Goal: Use online tool/utility: Utilize a website feature to perform a specific function

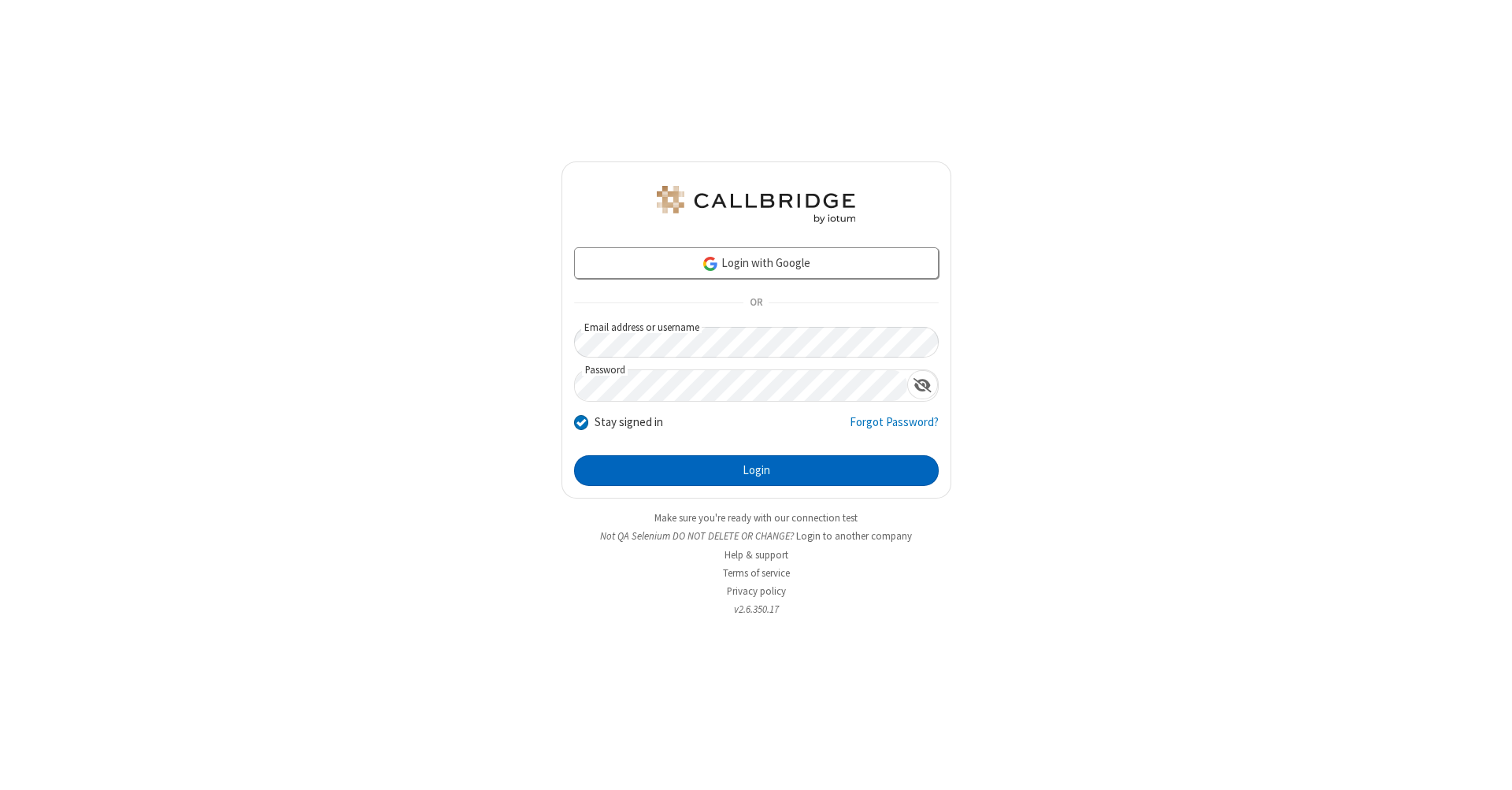
click at [756, 471] on button "Login" at bounding box center [756, 471] width 364 height 31
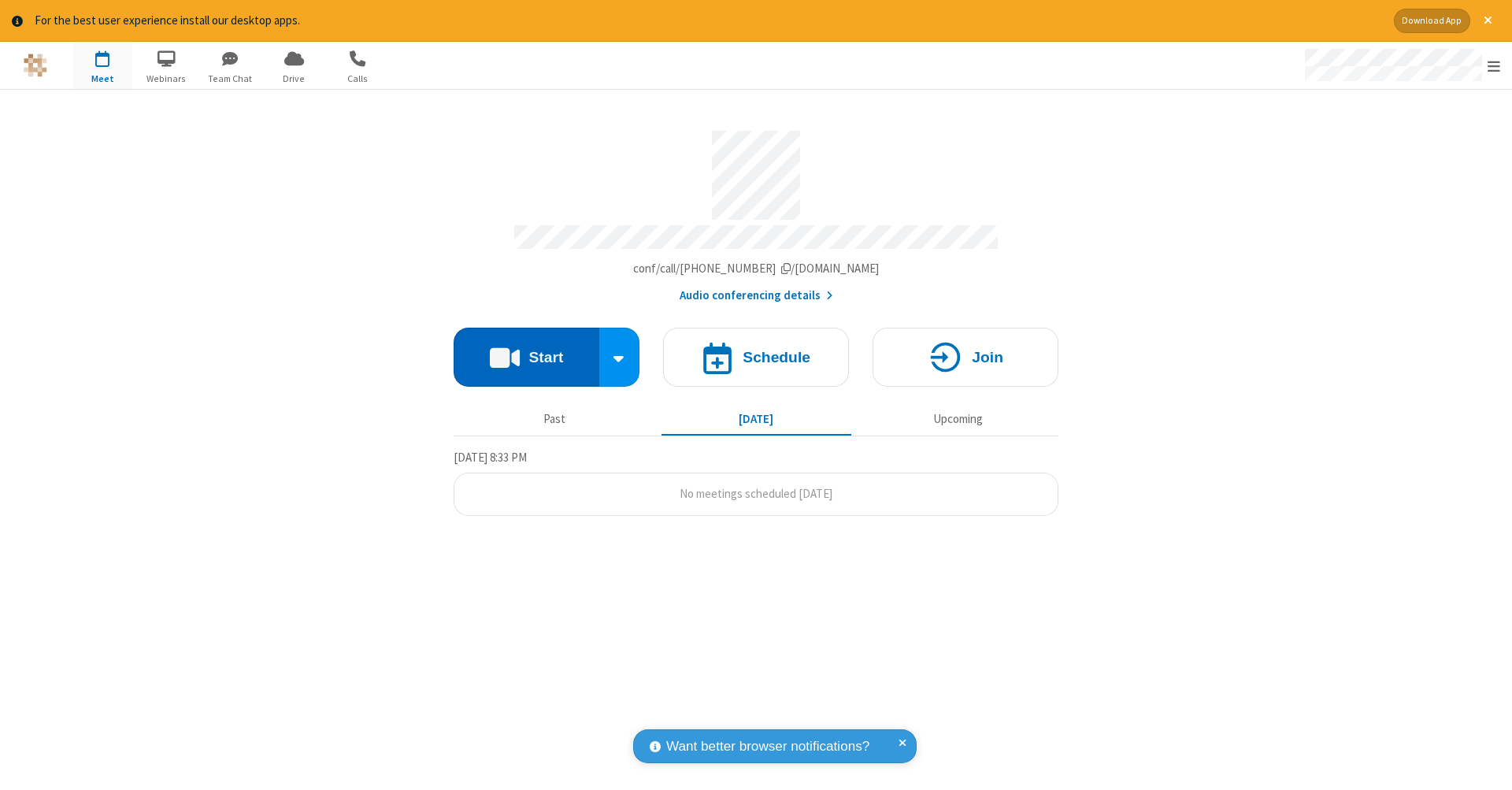
click at [526, 349] on button "Start" at bounding box center [526, 358] width 146 height 59
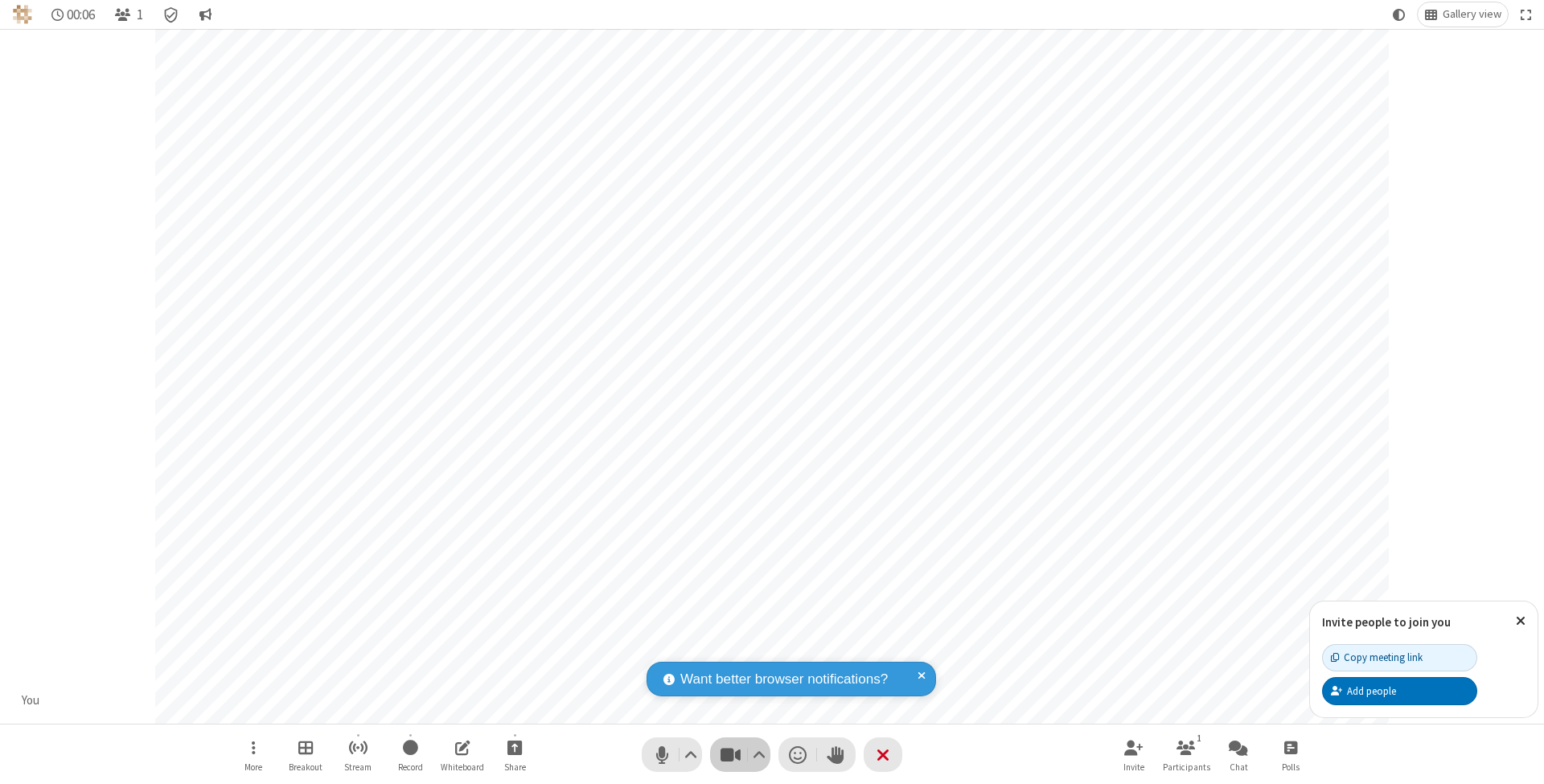
click at [731, 755] on span "Stop video (⌘+Shift+V)" at bounding box center [730, 755] width 24 height 23
click at [731, 755] on span "Start video (⌘+Shift+V)" at bounding box center [730, 755] width 24 height 23
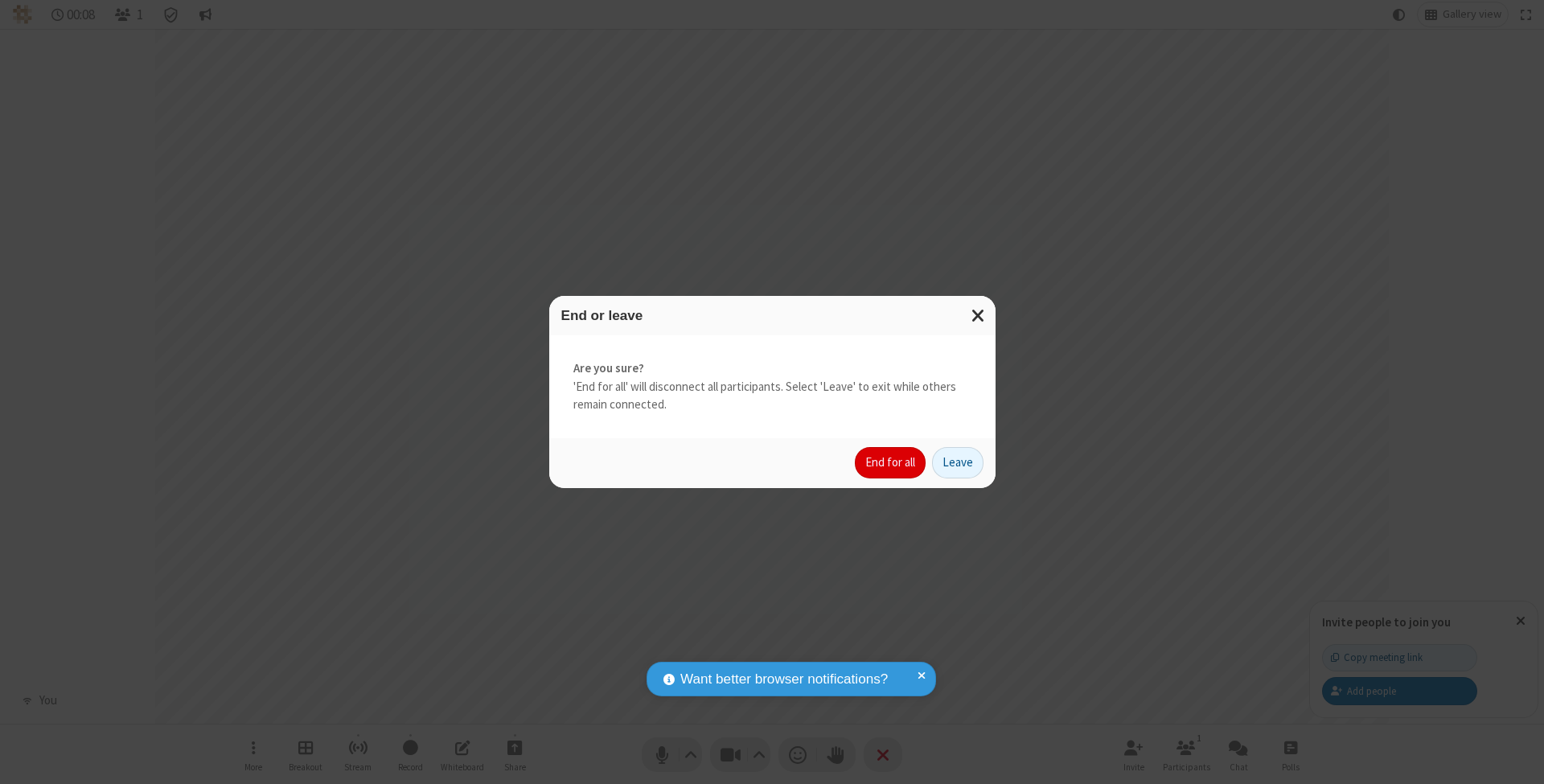
click at [891, 462] on button "End for all" at bounding box center [891, 463] width 71 height 32
